Goal: Task Accomplishment & Management: Use online tool/utility

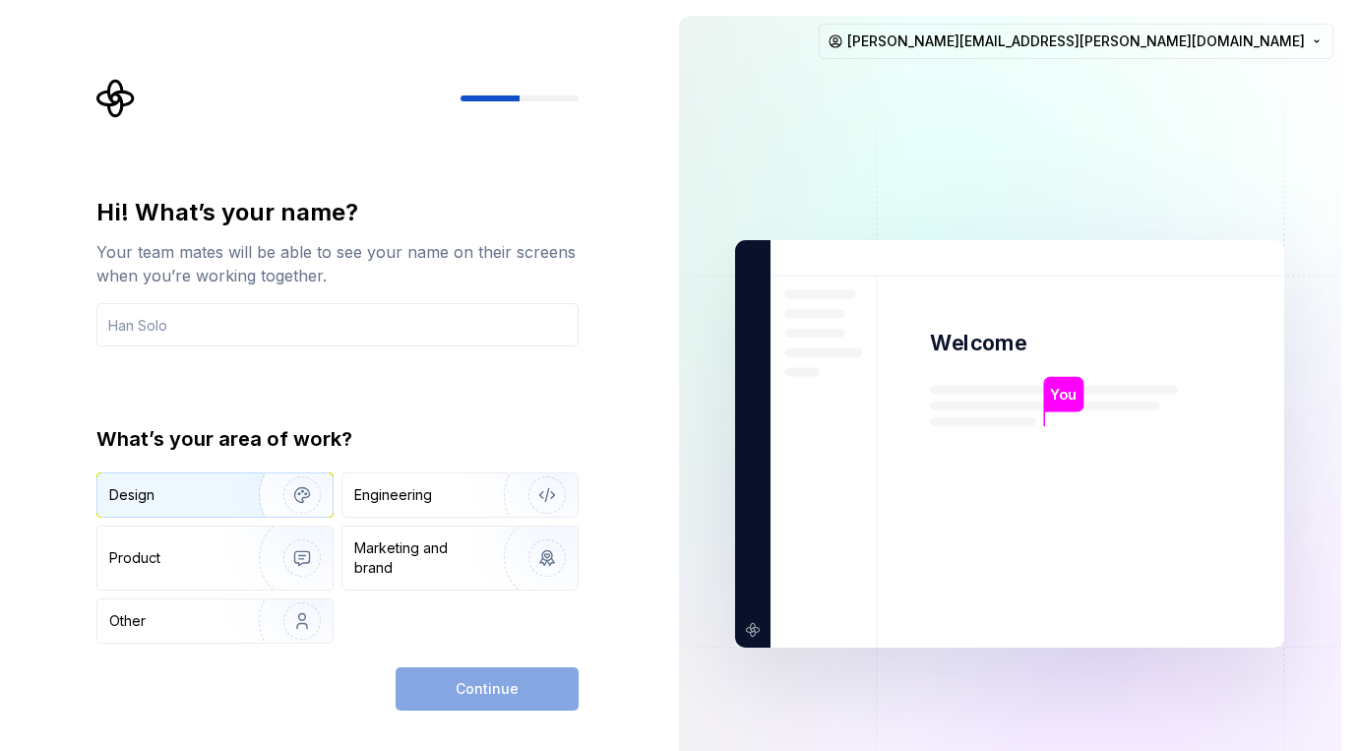
click at [194, 489] on div "Design" at bounding box center [171, 495] width 124 height 20
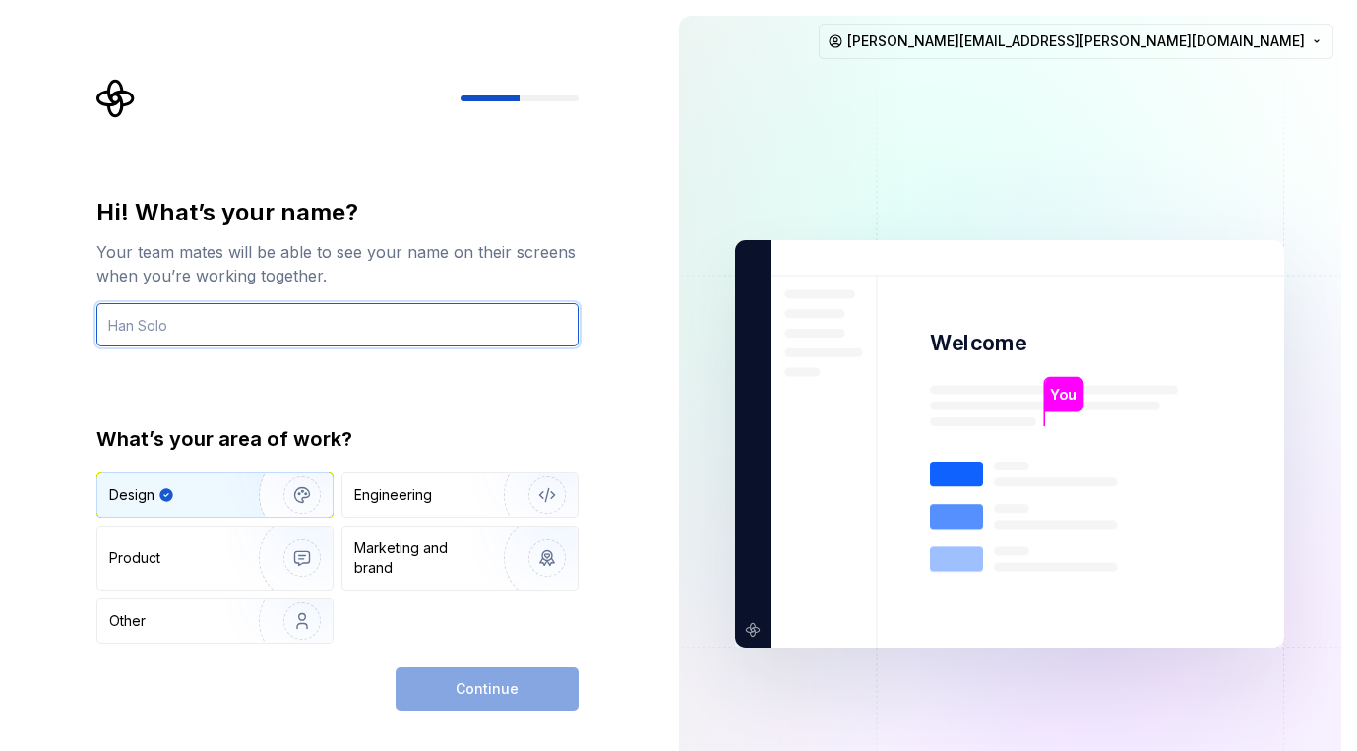
click at [258, 307] on input "text" at bounding box center [337, 324] width 482 height 43
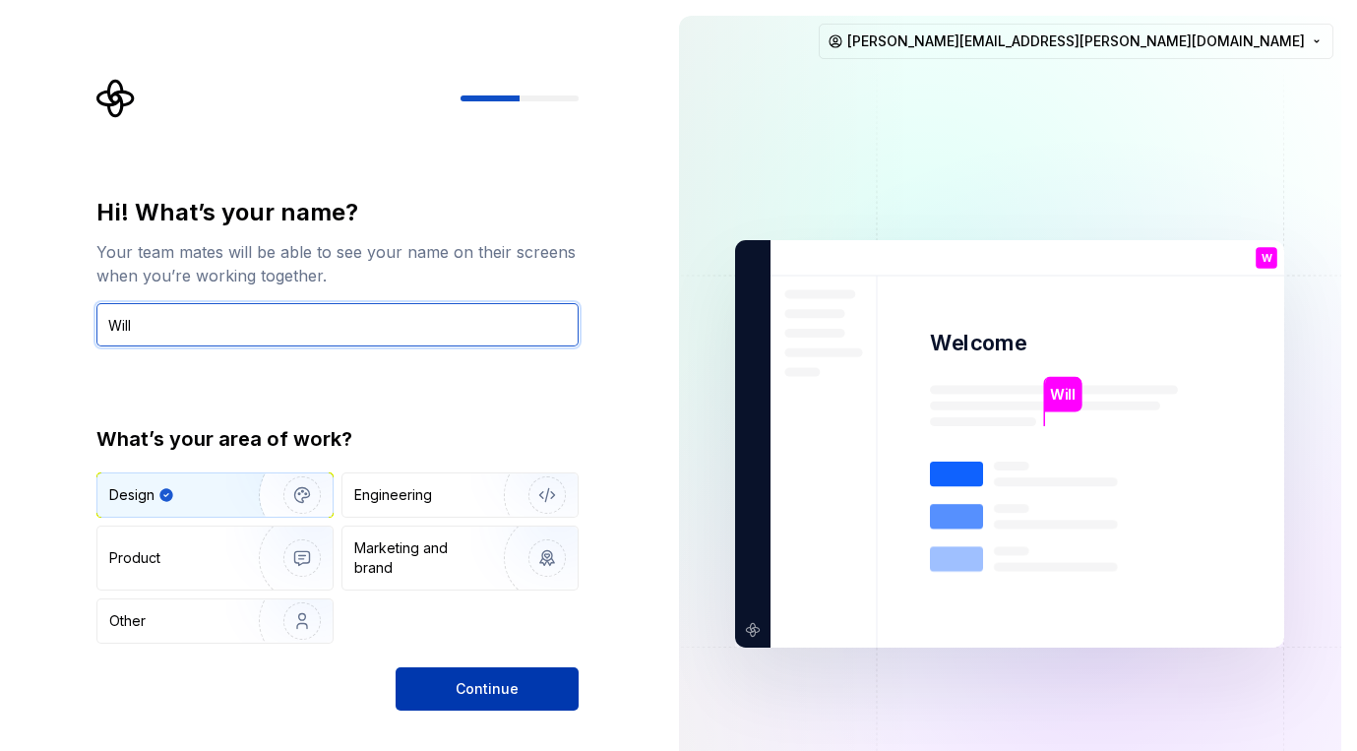
type input "Will"
click at [438, 677] on button "Continue" at bounding box center [487, 688] width 183 height 43
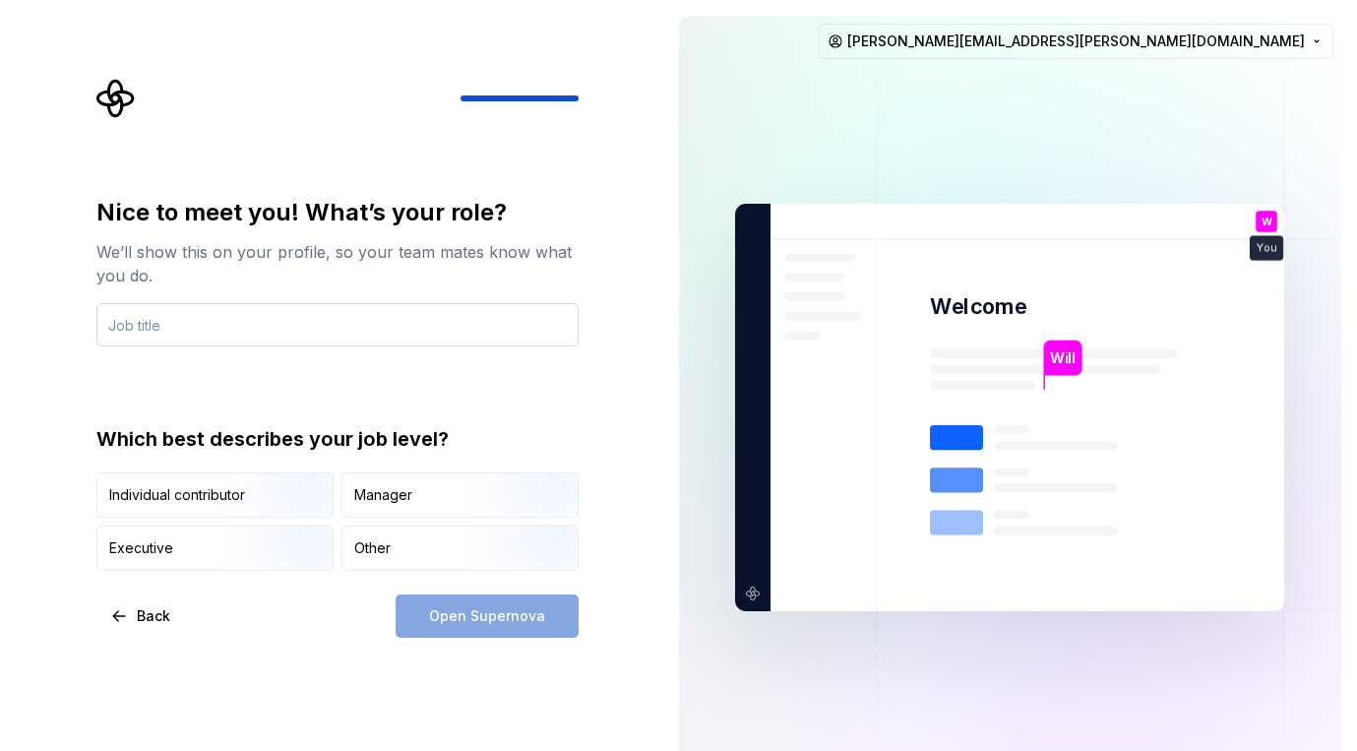
click at [305, 330] on input "text" at bounding box center [337, 324] width 482 height 43
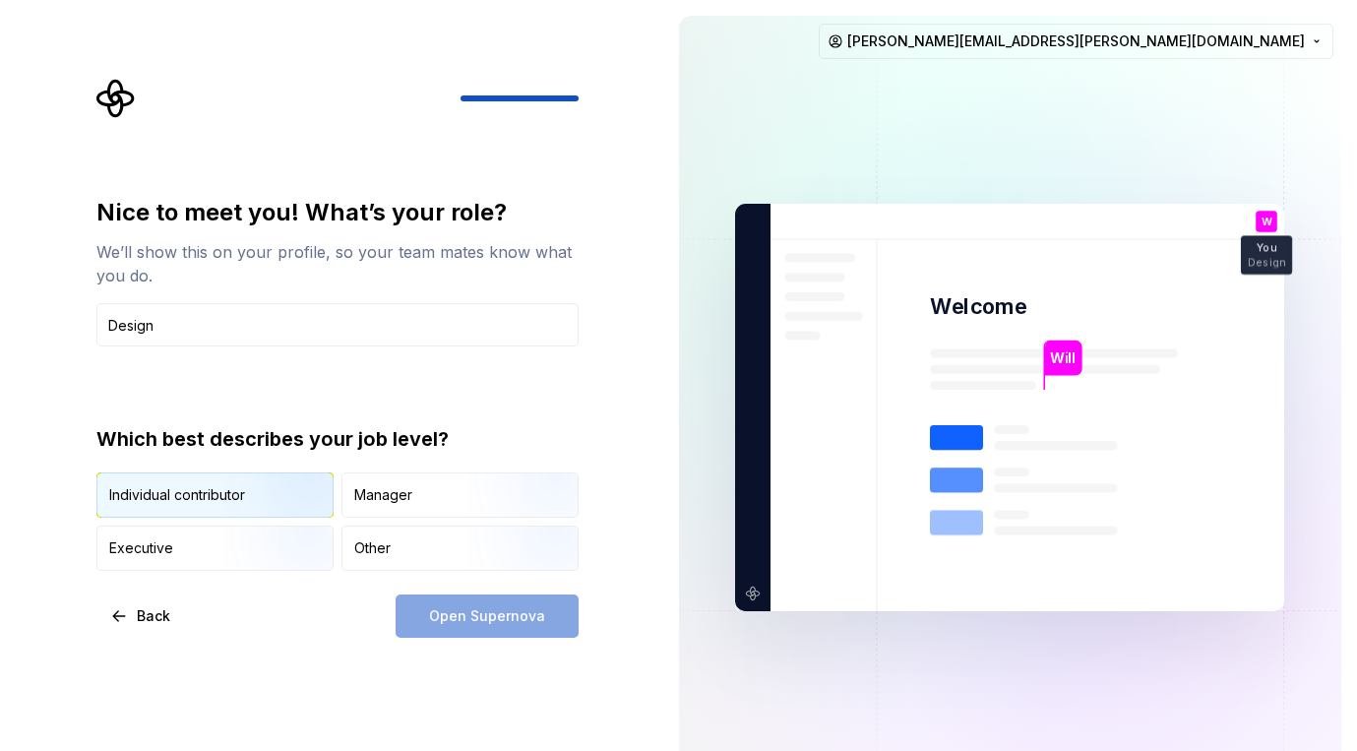
type input "Design"
click at [267, 504] on img "button" at bounding box center [285, 520] width 126 height 132
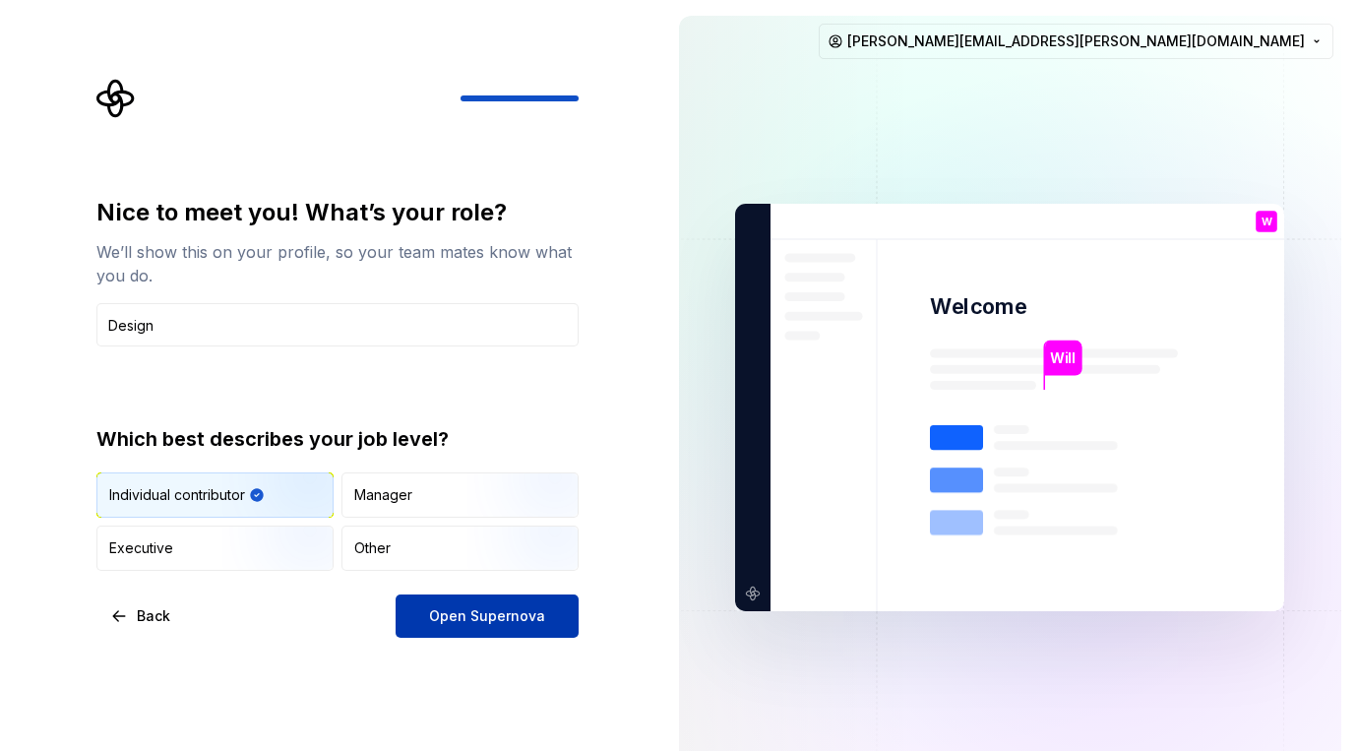
click at [496, 622] on span "Open Supernova" at bounding box center [487, 616] width 116 height 20
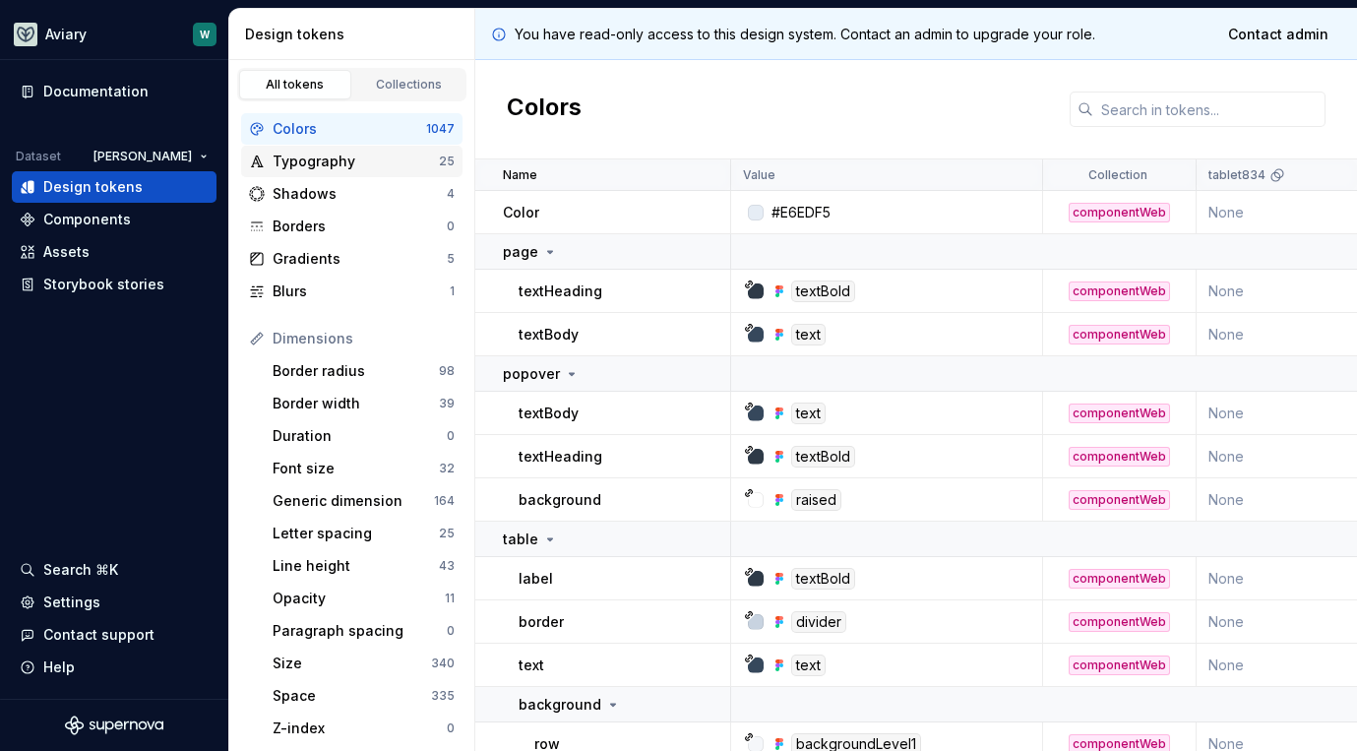
click at [349, 167] on div "Typography" at bounding box center [356, 162] width 166 height 20
